Goal: Check status: Check status

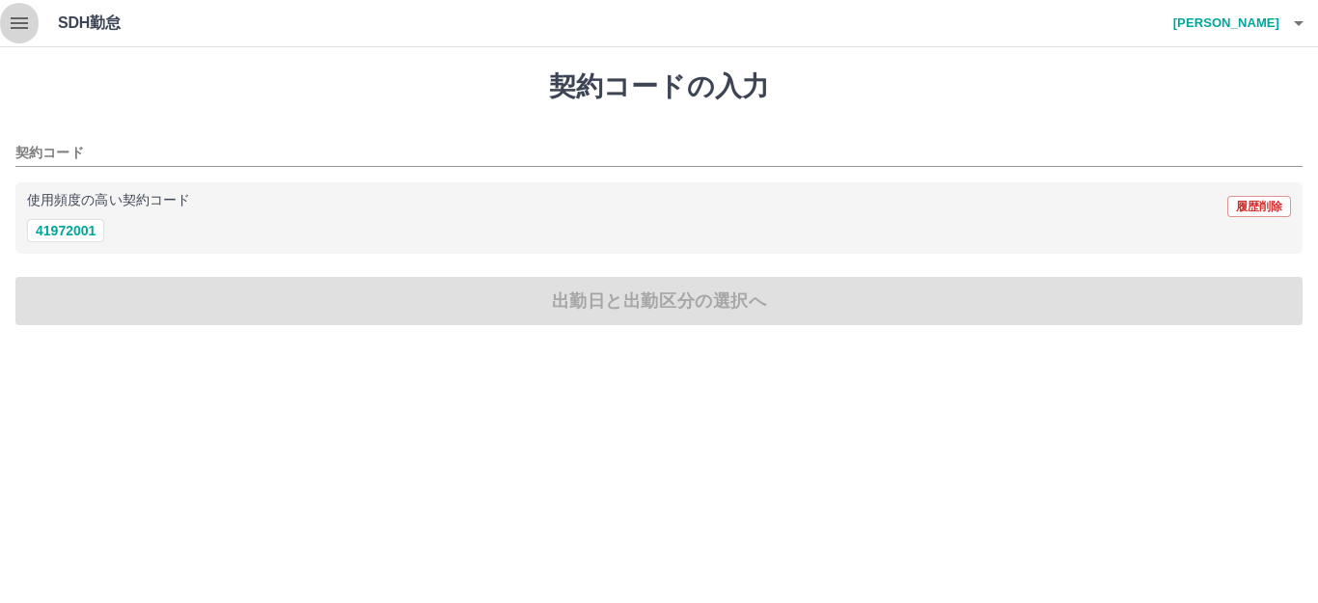
click at [28, 25] on icon "button" at bounding box center [19, 23] width 23 height 23
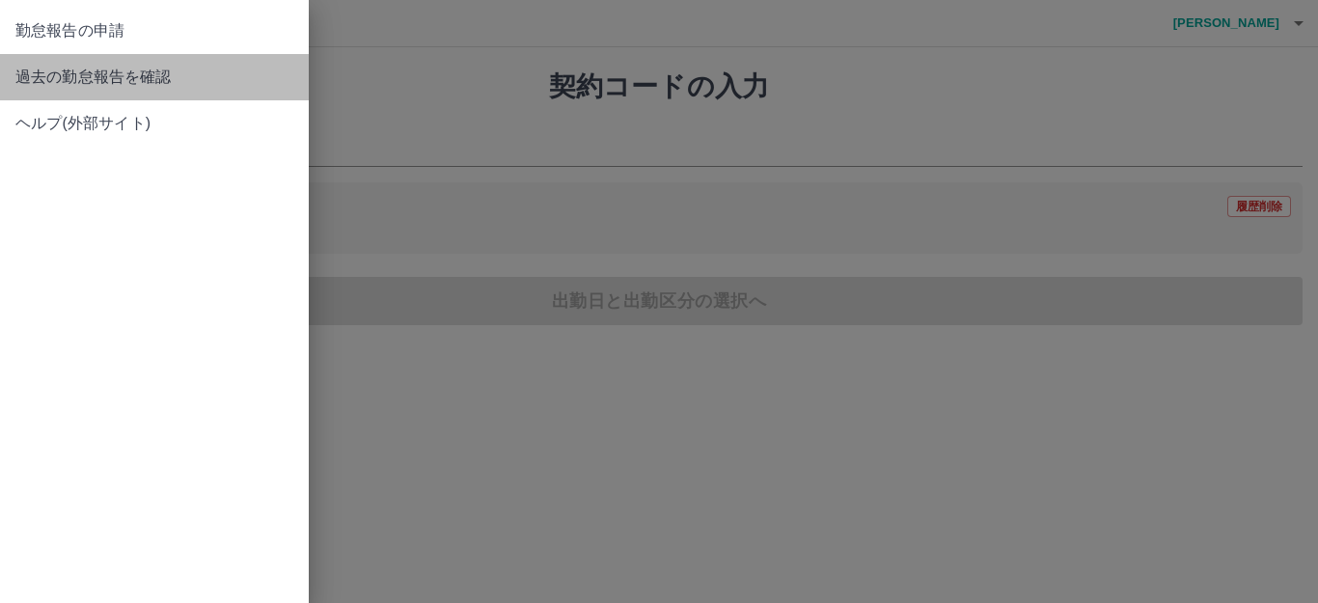
click at [62, 80] on span "過去の勤怠報告を確認" at bounding box center [154, 77] width 278 height 23
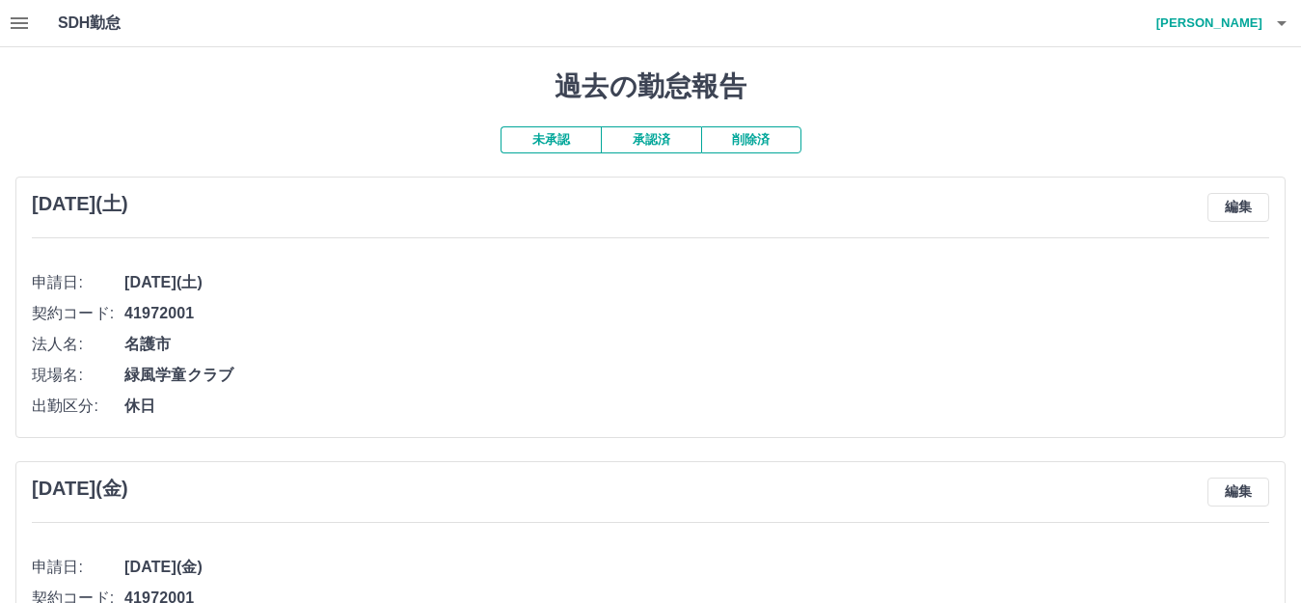
click at [644, 127] on button "承認済" at bounding box center [651, 139] width 100 height 27
